Goal: Information Seeking & Learning: Learn about a topic

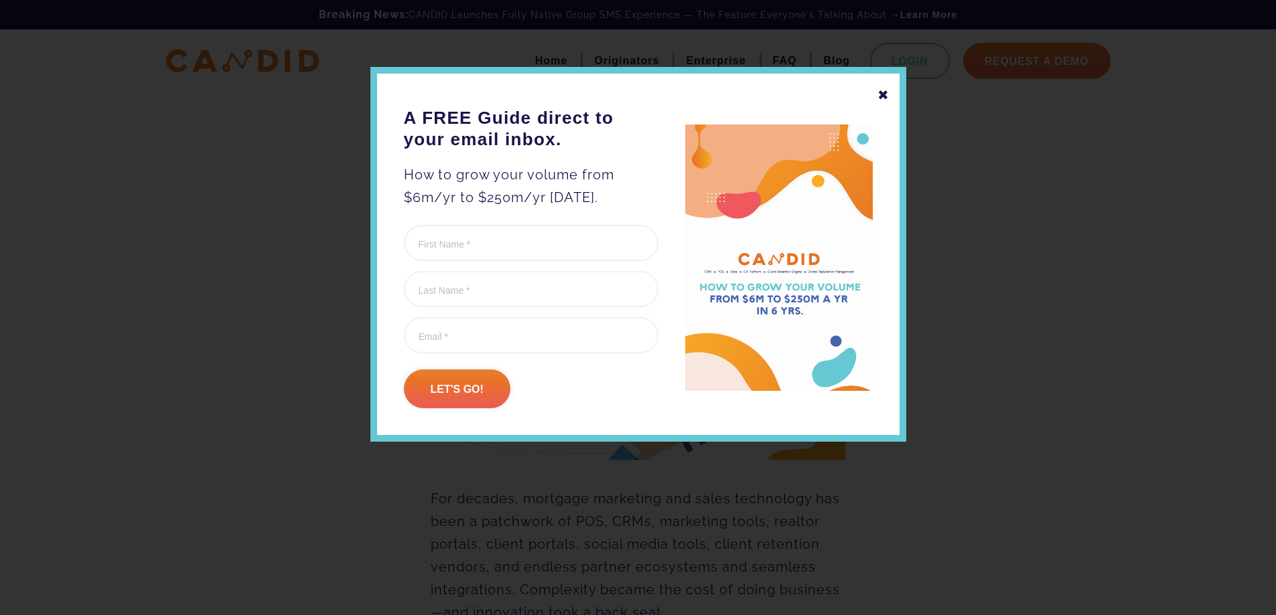
click at [881, 98] on div "✖" at bounding box center [883, 95] width 12 height 23
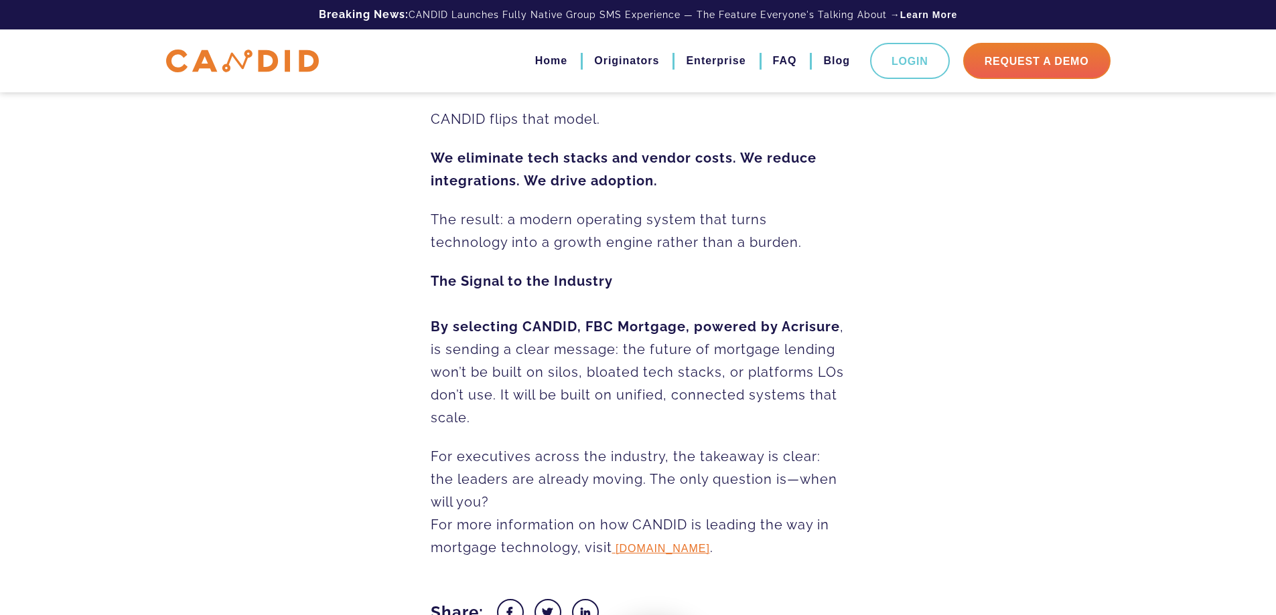
scroll to position [1919, 0]
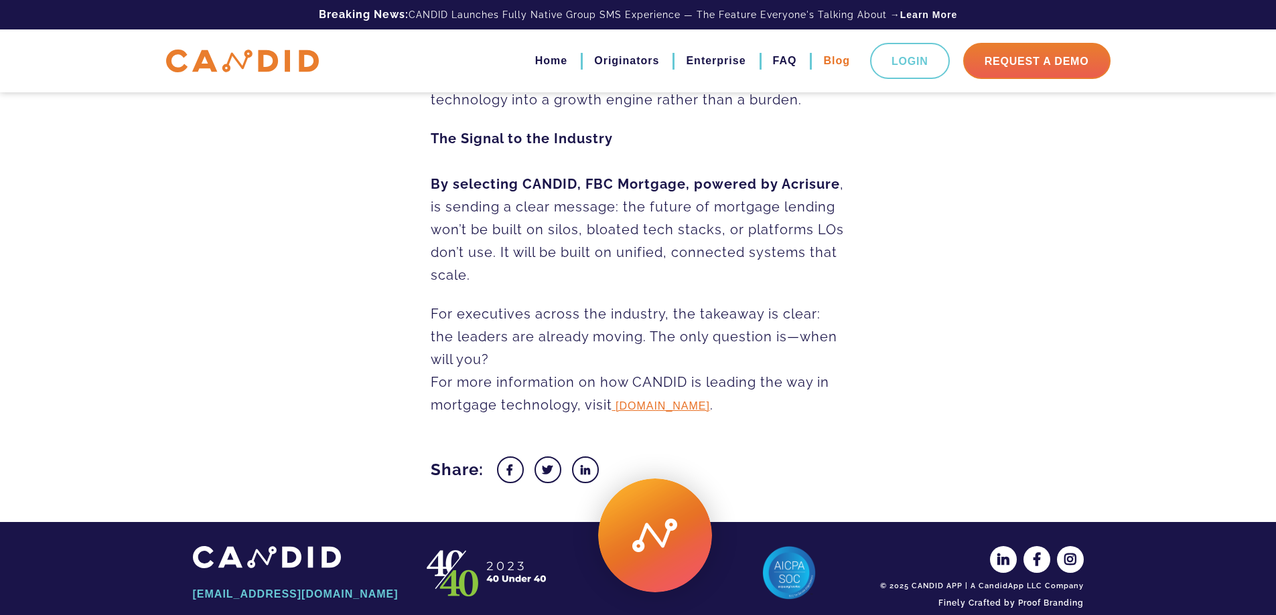
click at [824, 59] on link "Blog" at bounding box center [836, 61] width 27 height 23
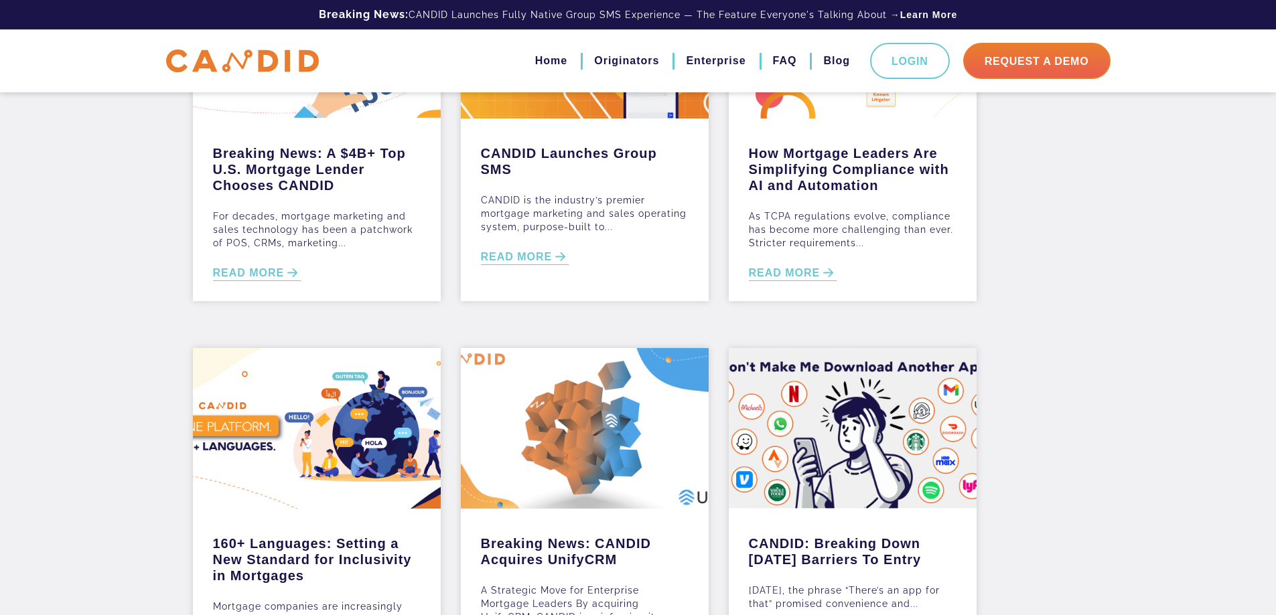
scroll to position [201, 0]
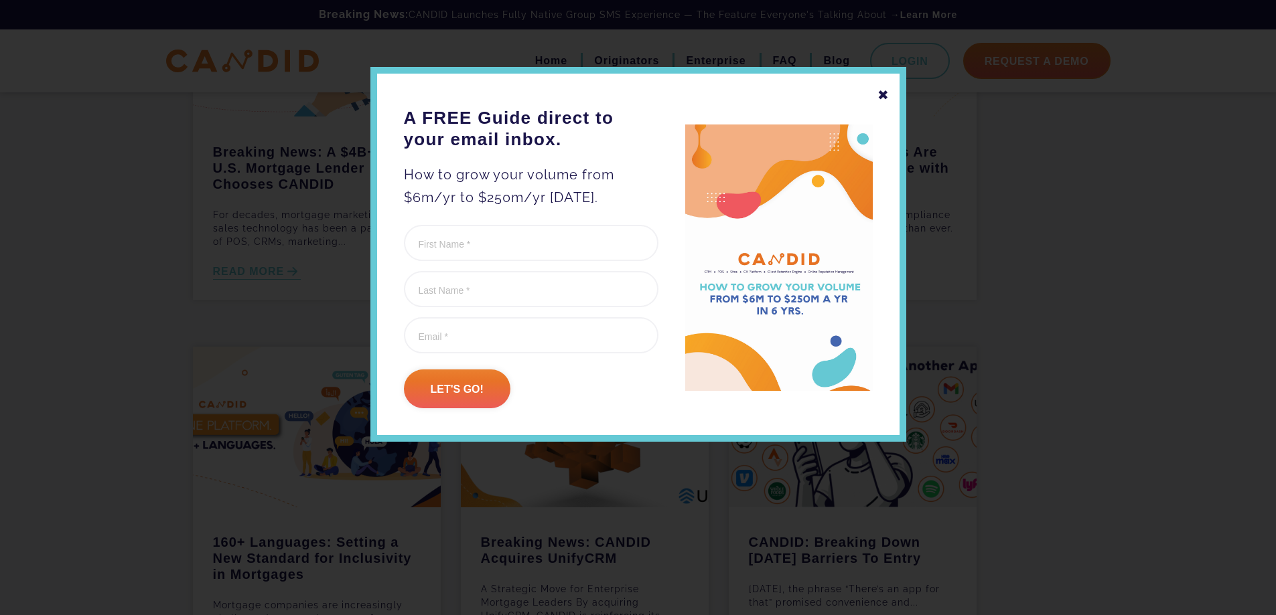
click at [884, 98] on div "✖" at bounding box center [883, 95] width 12 height 23
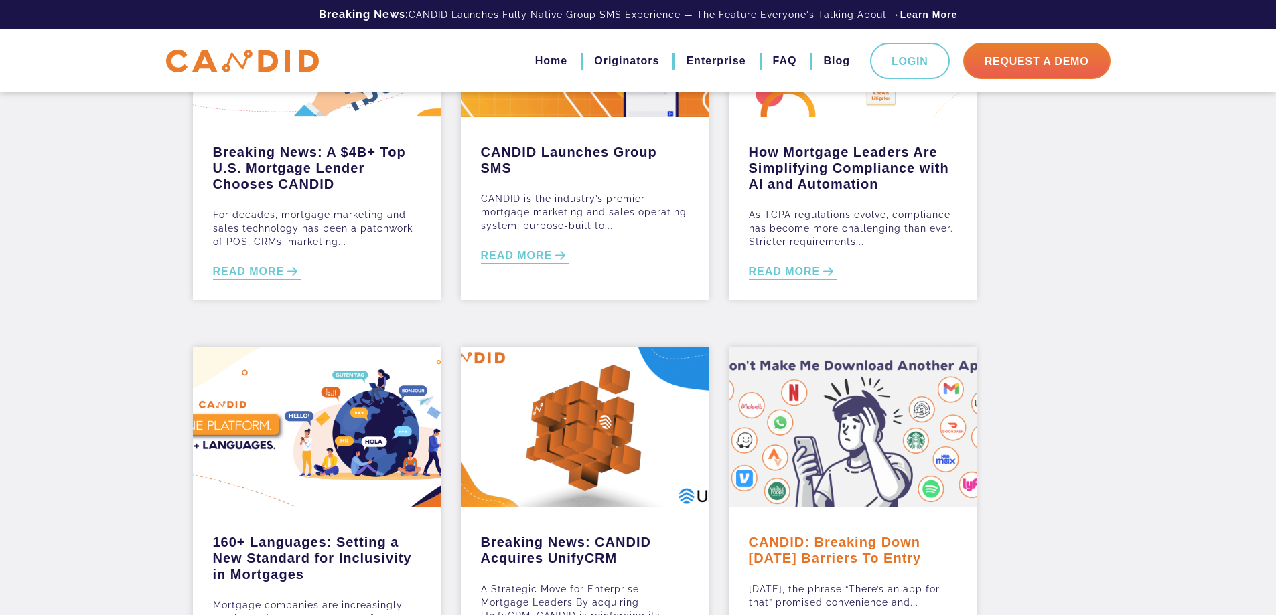
click at [822, 555] on link "CANDID: Breaking Down [DATE] Barriers To Entry" at bounding box center [853, 547] width 208 height 39
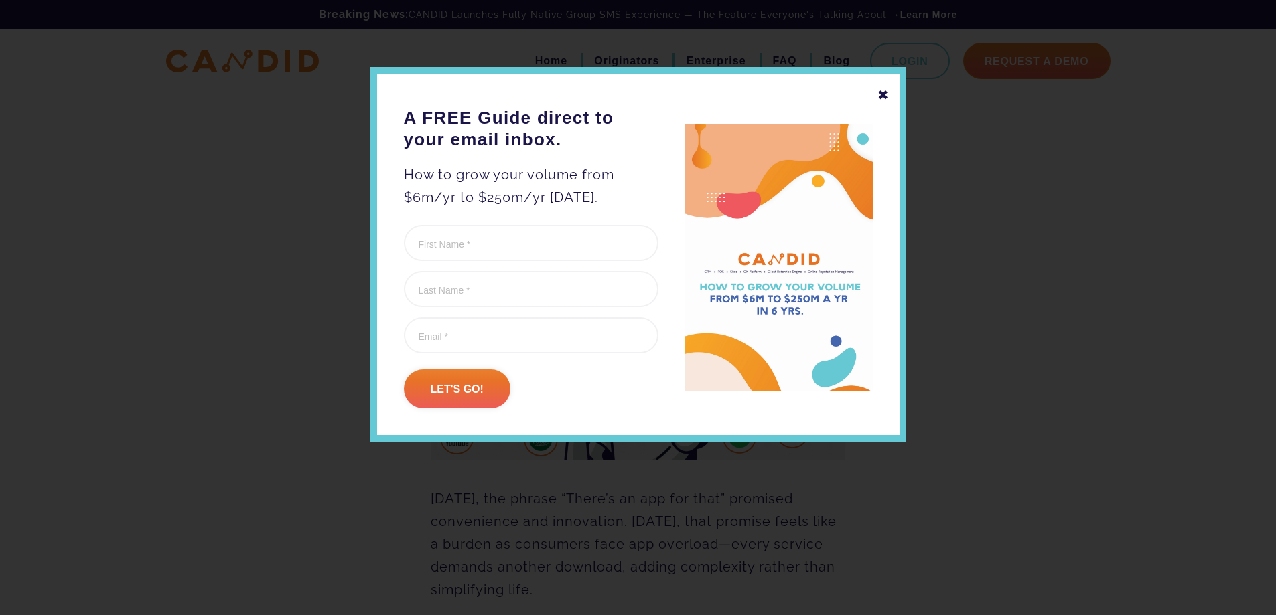
click at [881, 90] on div "✖" at bounding box center [883, 95] width 12 height 23
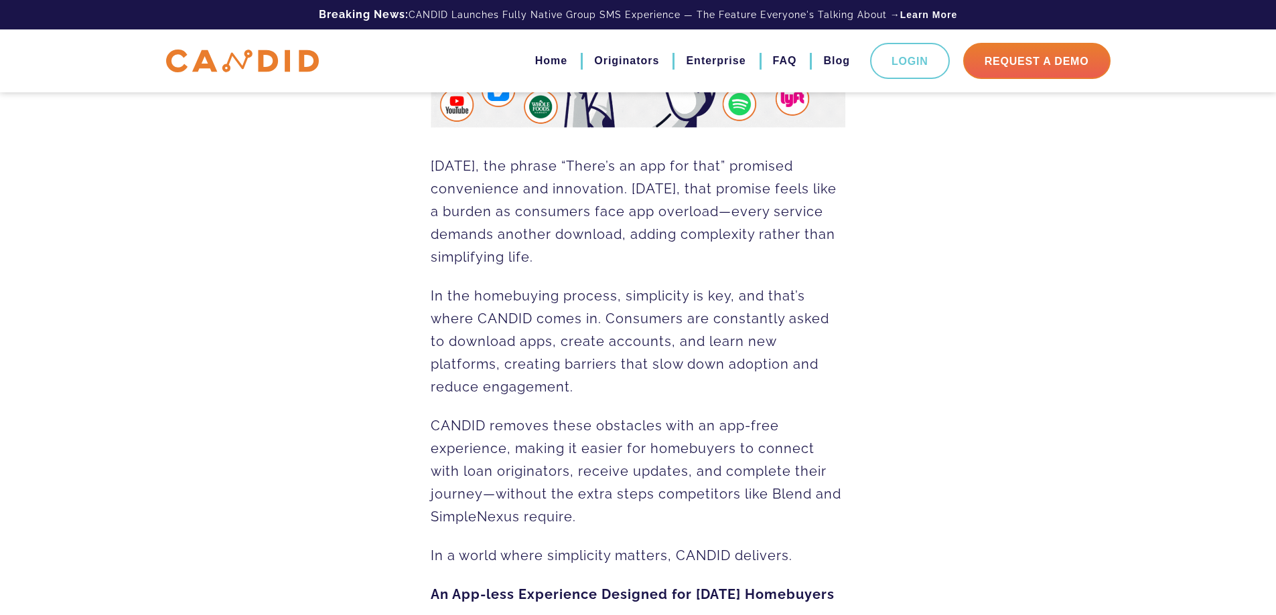
scroll to position [334, 0]
